Goal: Task Accomplishment & Management: Manage account settings

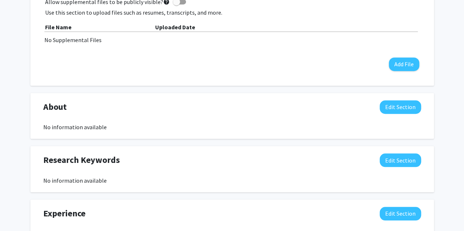
scroll to position [456, 0]
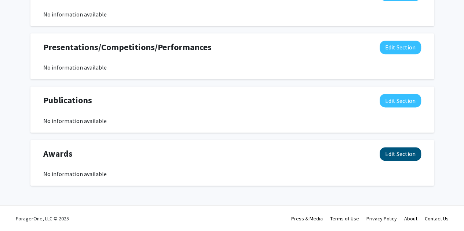
drag, startPoint x: 408, startPoint y: 162, endPoint x: 404, endPoint y: 158, distance: 5.7
click at [408, 162] on div "Awards Edit Section" at bounding box center [232, 155] width 388 height 17
click at [400, 155] on button "Edit Section" at bounding box center [399, 154] width 41 height 14
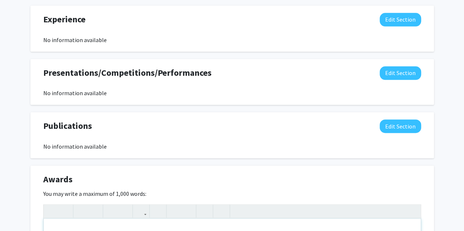
scroll to position [615, 0]
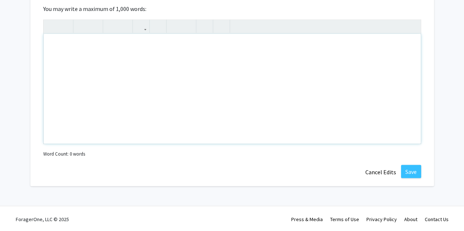
click at [232, 84] on div "Note to users with screen readers: Please deactivate our accessibility plugin f…" at bounding box center [232, 89] width 377 height 110
paste div "Note to users with screen readers: Please deactivate our accessibility plugin f…"
type textarea "<p>National Merit Commendation - National Merit Scholarship Corporation (09/202…"
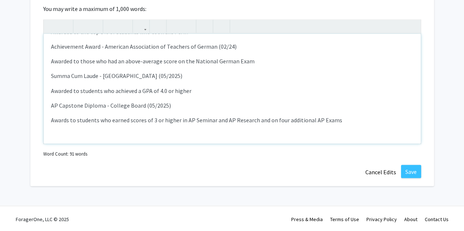
scroll to position [37, 0]
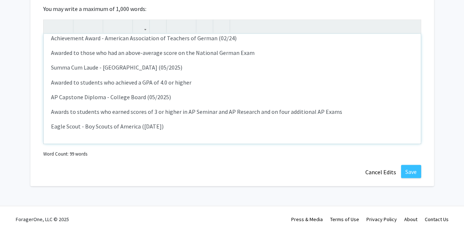
click at [156, 124] on p "Eagle Scout - Boy Scouts of America ([DATE])" at bounding box center [232, 126] width 362 height 9
type textarea "<p>National Merit Commendation - National Merit Scholarship Corporation (09/202…"
click at [132, 133] on div "National Merit Commendation - National Merit Scholarship Corporation (09/2024)…" at bounding box center [232, 89] width 377 height 110
click at [183, 124] on p "Eagle Scout - Boy Scouts of America (08/2025)" at bounding box center [232, 126] width 362 height 9
click at [406, 167] on button "Save" at bounding box center [411, 171] width 20 height 13
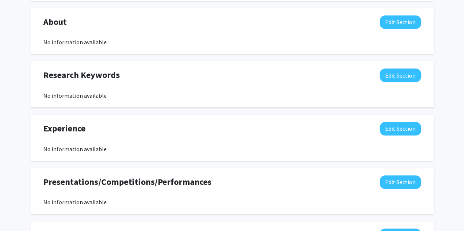
scroll to position [315, 0]
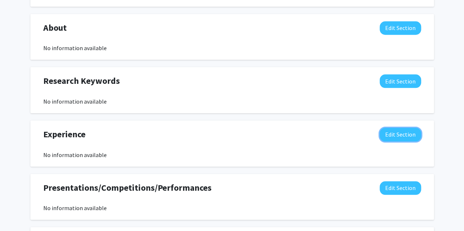
click at [405, 134] on button "Edit Section" at bounding box center [399, 135] width 41 height 14
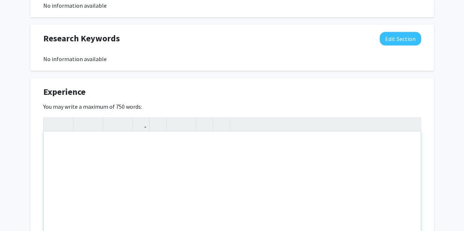
scroll to position [388, 0]
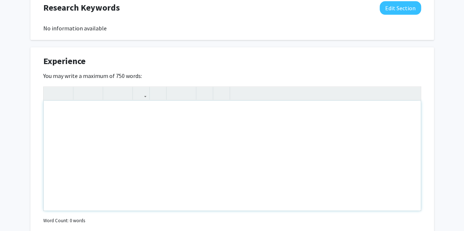
click at [298, 140] on div "Note to users with screen readers: Please deactivate our accessibility plugin f…" at bounding box center [232, 156] width 377 height 110
type textarea "P"
type textarea "Completed the AP Research Course in high school and received a 4 from the Colle…"
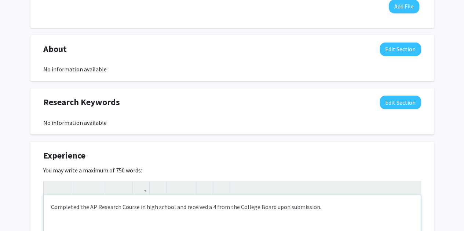
scroll to position [403, 0]
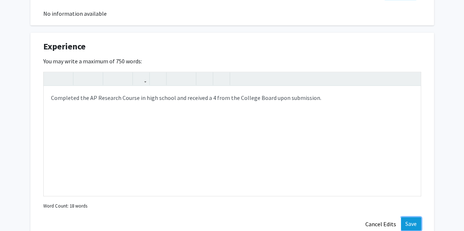
click at [405, 227] on button "Save" at bounding box center [411, 223] width 20 height 13
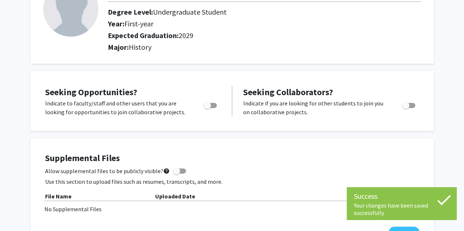
scroll to position [0, 0]
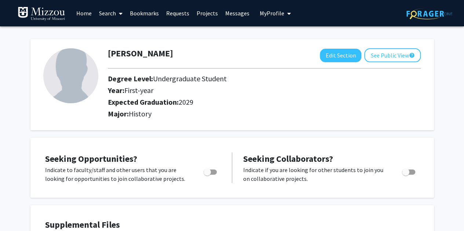
click at [117, 14] on span at bounding box center [119, 14] width 7 height 26
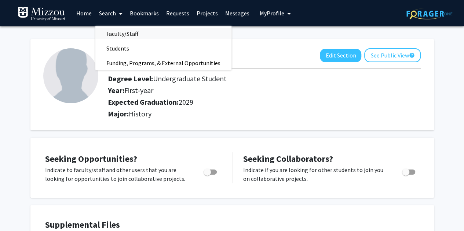
click at [117, 32] on span "Faculty/Staff" at bounding box center [122, 33] width 54 height 15
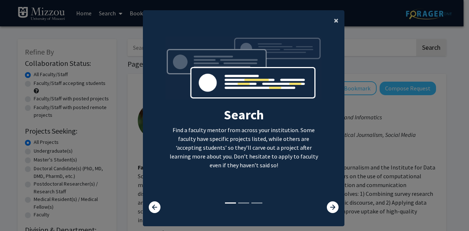
click at [328, 18] on button "×" at bounding box center [336, 20] width 16 height 21
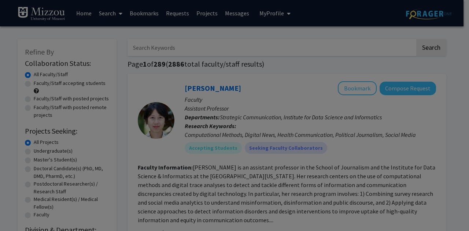
click at [332, 19] on div "Search Find a faculty mentor from across your institution. Some faculty have sp…" at bounding box center [243, 65] width 201 height 165
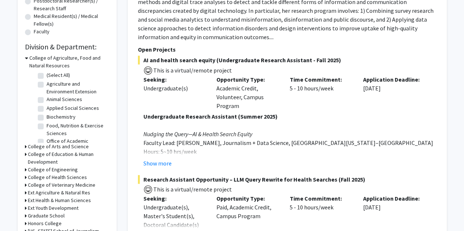
click at [25, 57] on icon at bounding box center [26, 58] width 3 height 8
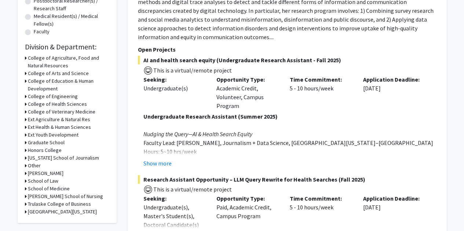
click at [25, 73] on icon at bounding box center [26, 74] width 2 height 8
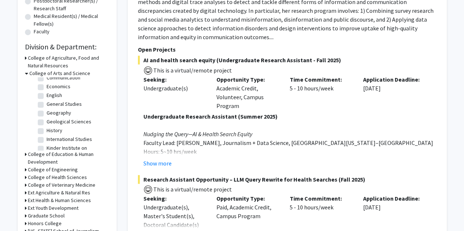
scroll to position [110, 0]
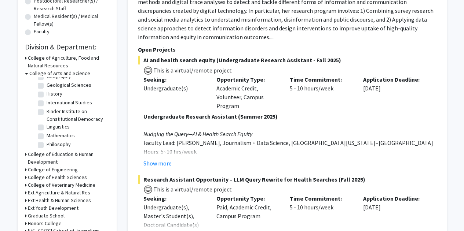
click at [47, 95] on label "History" at bounding box center [55, 94] width 16 height 8
click at [47, 95] on input "History" at bounding box center [49, 92] width 5 height 5
checkbox input "true"
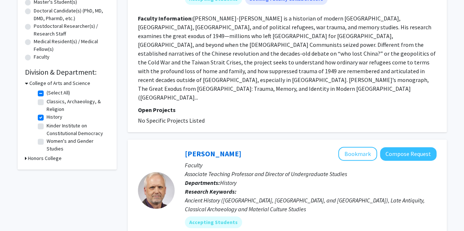
scroll to position [183, 0]
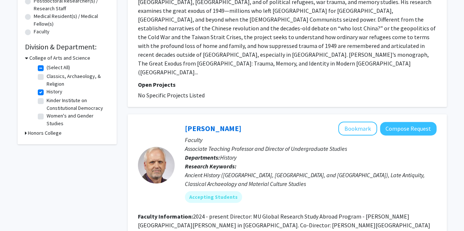
click at [63, 103] on label "Kinder Institute on Constitutional Democracy" at bounding box center [77, 104] width 61 height 15
click at [51, 102] on input "Kinder Institute on Constitutional Democracy" at bounding box center [49, 99] width 5 height 5
checkbox input "true"
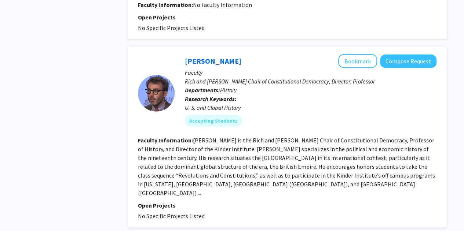
scroll to position [953, 0]
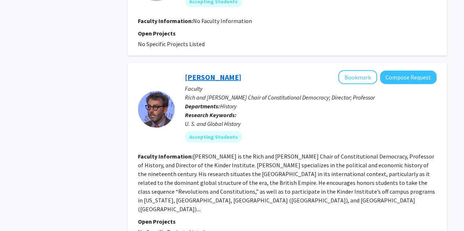
click at [202, 73] on link "[PERSON_NAME]" at bounding box center [213, 77] width 56 height 9
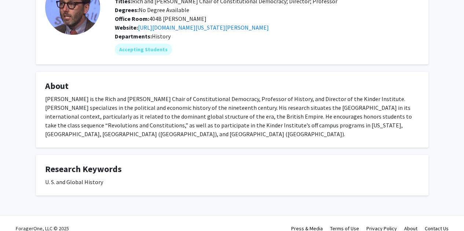
scroll to position [62, 0]
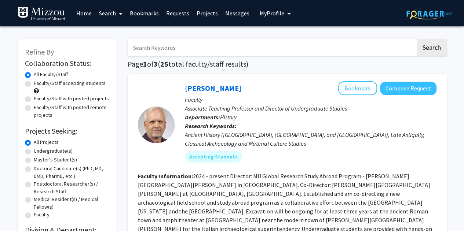
checkbox input "false"
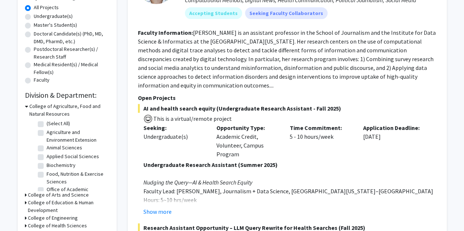
scroll to position [183, 0]
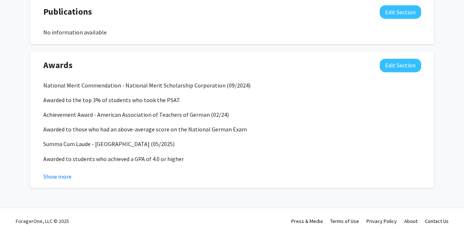
scroll to position [547, 0]
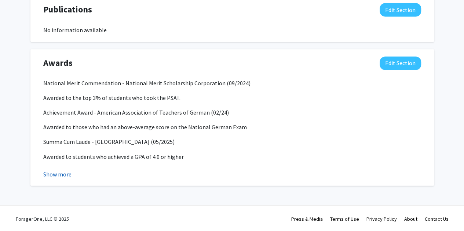
click at [64, 171] on button "Show more" at bounding box center [57, 174] width 28 height 9
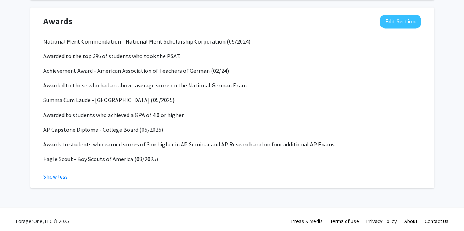
scroll to position [591, 0]
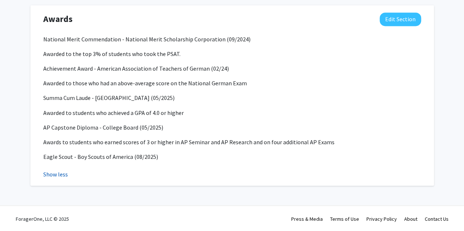
click at [63, 171] on button "Show less" at bounding box center [55, 174] width 25 height 9
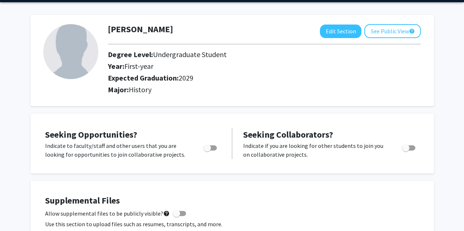
scroll to position [0, 0]
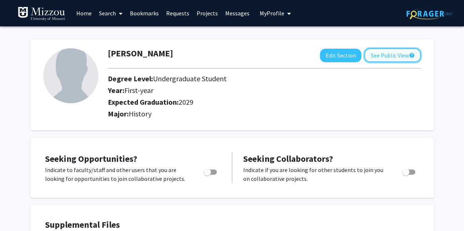
click at [391, 55] on button "See Public View help" at bounding box center [392, 55] width 56 height 14
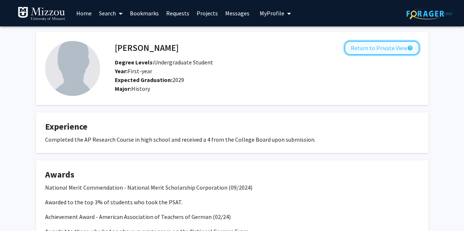
click at [380, 47] on button "Return to Private View help" at bounding box center [381, 48] width 75 height 14
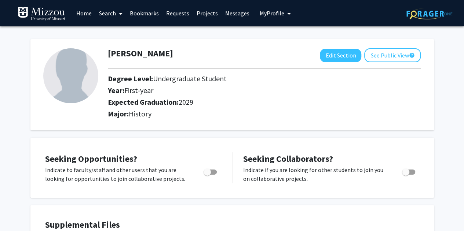
click at [48, 21] on img at bounding box center [42, 14] width 48 height 15
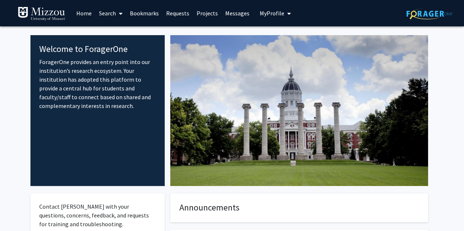
click at [114, 11] on link "Search" at bounding box center [110, 13] width 31 height 26
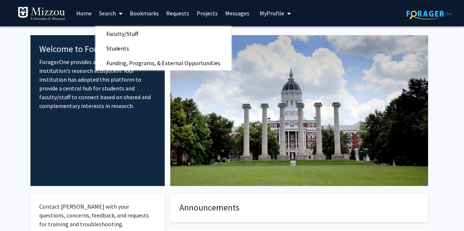
click at [119, 11] on span at bounding box center [119, 14] width 7 height 26
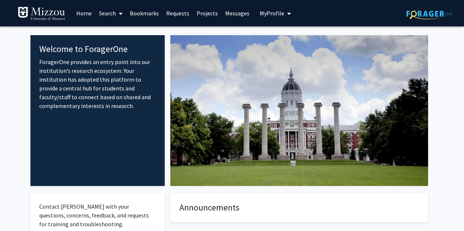
click at [284, 14] on span "My profile dropdown to access profile and logout" at bounding box center [287, 14] width 7 height 26
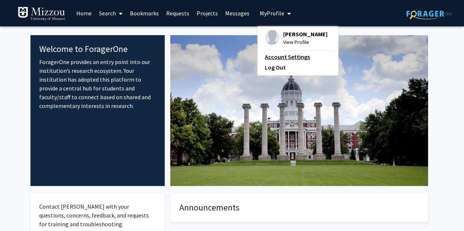
click at [281, 57] on link "Account Settings" at bounding box center [298, 56] width 66 height 9
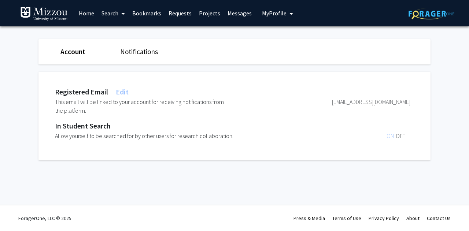
click at [277, 13] on span "My Profile" at bounding box center [274, 13] width 25 height 7
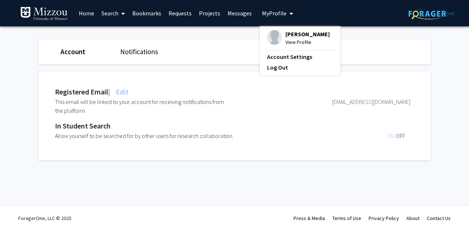
click at [280, 35] on div "[PERSON_NAME] View Profile" at bounding box center [298, 38] width 63 height 16
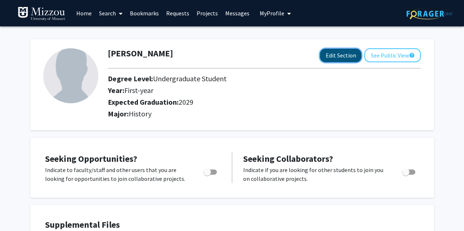
click at [322, 49] on button "Edit Section" at bounding box center [340, 56] width 41 height 14
select select "first-year"
select select "2029"
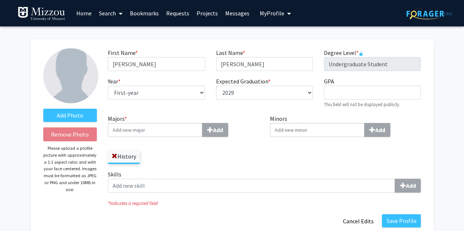
click at [160, 126] on input "Majors * Add" at bounding box center [155, 130] width 95 height 14
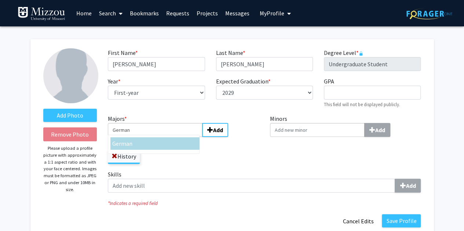
type input "German"
click at [146, 147] on div "German" at bounding box center [154, 143] width 85 height 9
click at [146, 137] on input "German" at bounding box center [155, 130] width 95 height 14
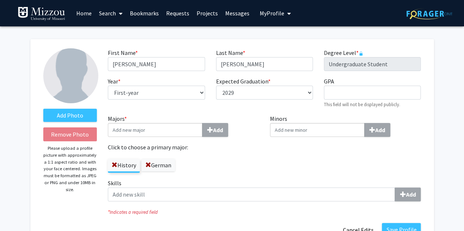
click at [152, 130] on input "Majors * Add" at bounding box center [155, 130] width 95 height 14
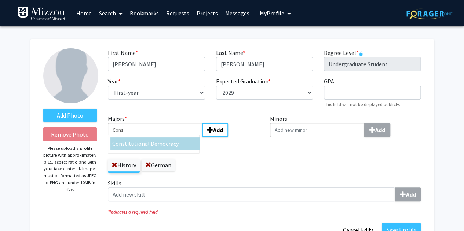
type input "Cons"
click at [138, 146] on span "titutional Democracy" at bounding box center [152, 143] width 54 height 7
click at [138, 137] on input "Cons" at bounding box center [155, 130] width 95 height 14
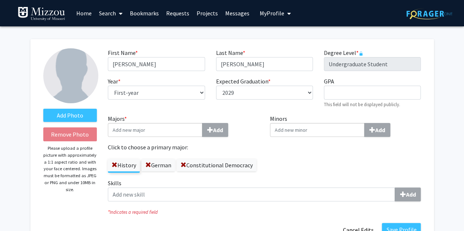
click at [125, 166] on label "History" at bounding box center [124, 165] width 32 height 12
click at [0, 0] on input "History" at bounding box center [0, 0] width 0 height 0
drag, startPoint x: 159, startPoint y: 164, endPoint x: 166, endPoint y: 161, distance: 7.8
click at [177, 152] on div "History German Constitutional Democracy" at bounding box center [183, 162] width 151 height 21
drag, startPoint x: 155, startPoint y: 176, endPoint x: 158, endPoint y: 170, distance: 6.3
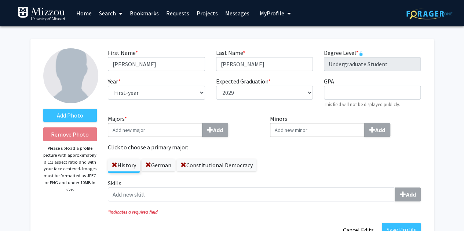
click at [158, 171] on div "Majors * Add Click to choose a primary major: History German Constitutional Dem…" at bounding box center [183, 146] width 162 height 65
click at [158, 170] on label "German" at bounding box center [157, 165] width 33 height 12
click at [0, 0] on input "German" at bounding box center [0, 0] width 0 height 0
click at [125, 170] on label "History" at bounding box center [124, 165] width 32 height 12
click at [0, 0] on input "History" at bounding box center [0, 0] width 0 height 0
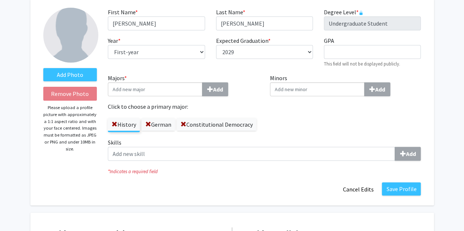
scroll to position [73, 0]
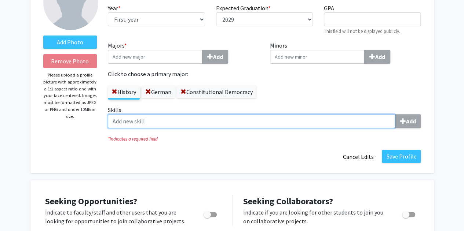
click at [194, 120] on input "Skills Add" at bounding box center [251, 121] width 287 height 14
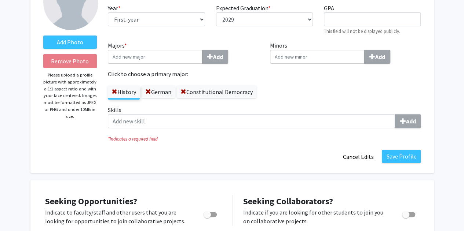
click at [182, 151] on div "Save Profile Cancel Edits" at bounding box center [264, 157] width 324 height 14
drag, startPoint x: 391, startPoint y: 154, endPoint x: 160, endPoint y: 162, distance: 231.0
click at [160, 162] on div "Save Profile Cancel Edits" at bounding box center [264, 157] width 324 height 14
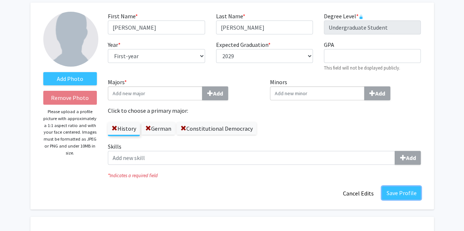
click at [389, 191] on button "Save Profile" at bounding box center [401, 193] width 39 height 13
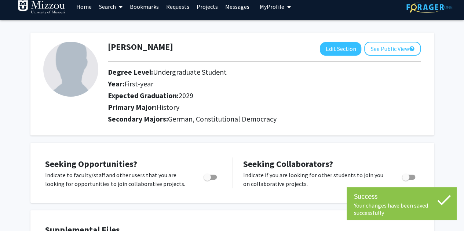
scroll to position [0, 0]
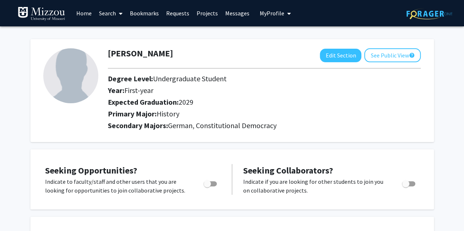
click at [118, 14] on span at bounding box center [119, 14] width 7 height 26
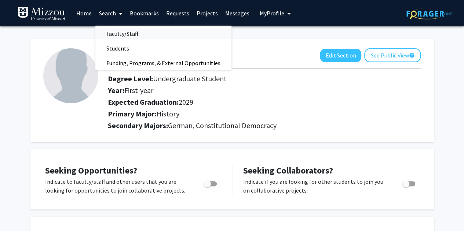
click at [121, 32] on span "Faculty/Staff" at bounding box center [122, 33] width 54 height 15
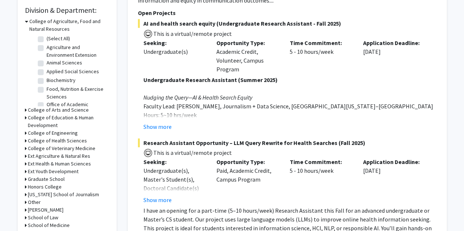
scroll to position [183, 0]
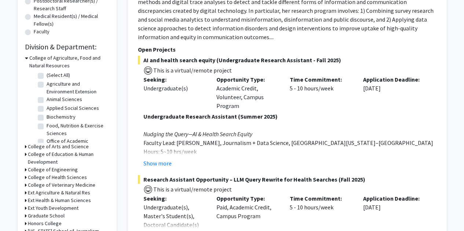
click at [26, 148] on icon at bounding box center [26, 147] width 2 height 8
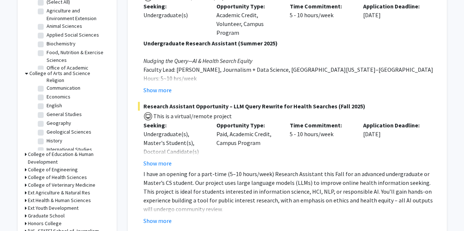
scroll to position [73, 0]
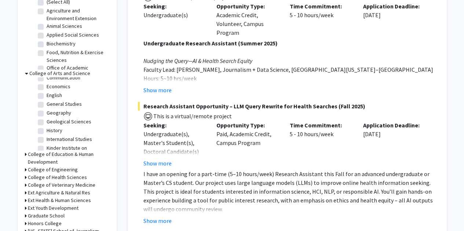
click at [50, 129] on label "History" at bounding box center [55, 131] width 16 height 8
click at [50, 129] on input "History" at bounding box center [49, 129] width 5 height 5
checkbox input "true"
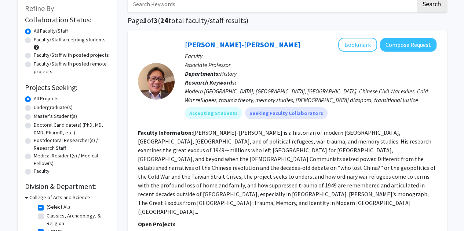
scroll to position [183, 0]
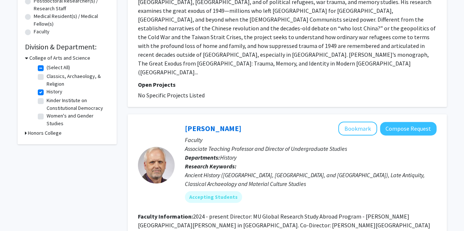
click at [67, 107] on label "Kinder Institute on Constitutional Democracy" at bounding box center [77, 104] width 61 height 15
click at [51, 102] on input "Kinder Institute on Constitutional Democracy" at bounding box center [49, 99] width 5 height 5
checkbox input "true"
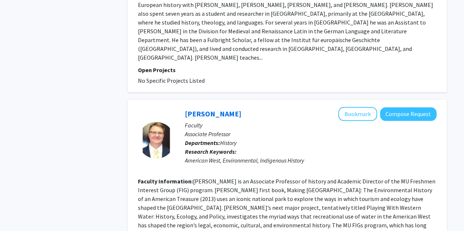
scroll to position [1709, 0]
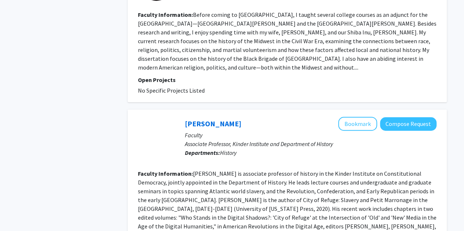
scroll to position [1642, 0]
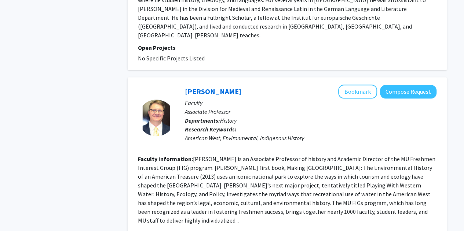
scroll to position [1709, 0]
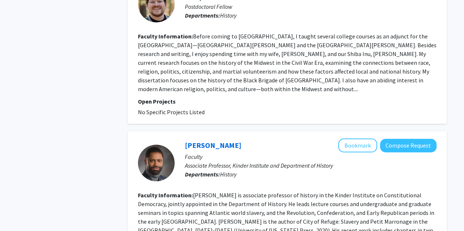
scroll to position [1642, 0]
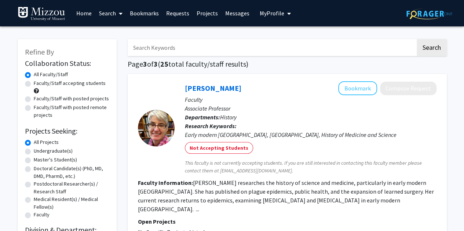
click at [212, 11] on link "Projects" at bounding box center [207, 13] width 29 height 26
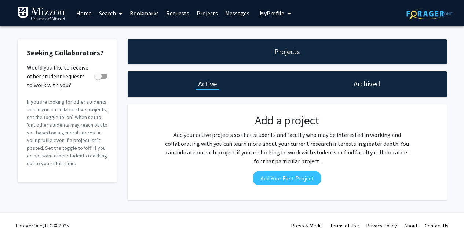
click at [353, 82] on h1 "Archived" at bounding box center [366, 84] width 26 height 10
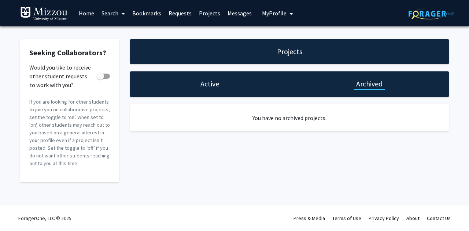
click at [201, 83] on h1 "Active" at bounding box center [209, 84] width 19 height 10
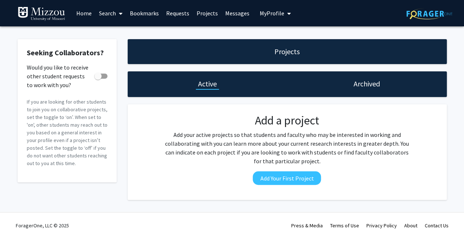
click at [276, 15] on span "My Profile" at bounding box center [271, 13] width 25 height 7
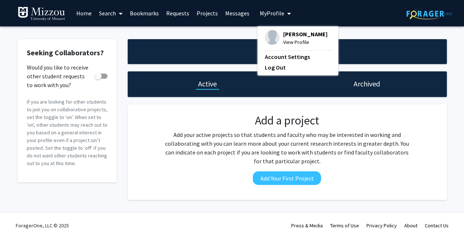
click at [268, 28] on div "[PERSON_NAME] View Profile Account Settings Log Out" at bounding box center [297, 50] width 81 height 49
click at [287, 38] on span "[PERSON_NAME]" at bounding box center [305, 34] width 44 height 8
